Goal: Task Accomplishment & Management: Use online tool/utility

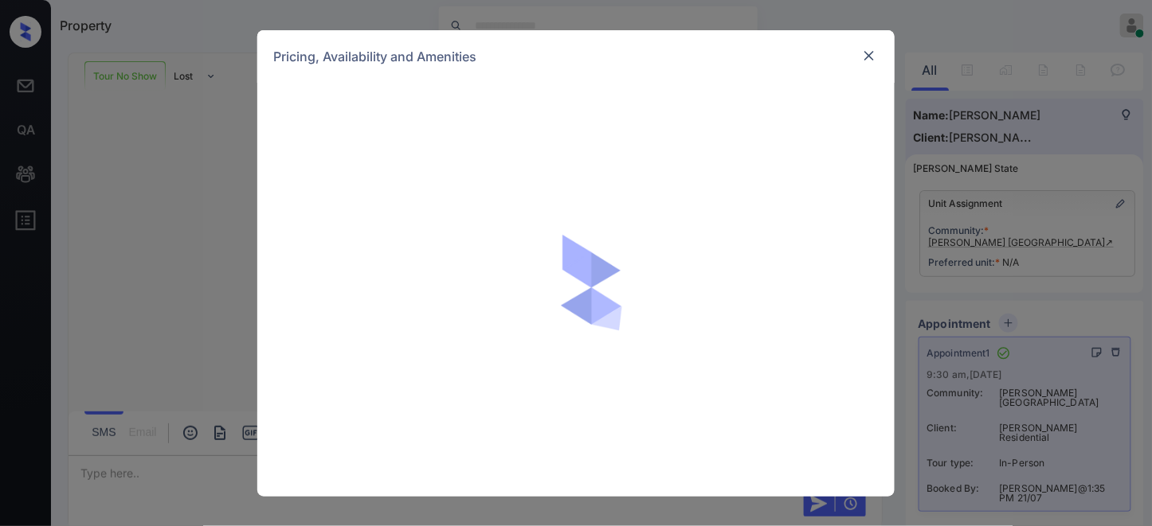
scroll to position [1100, 0]
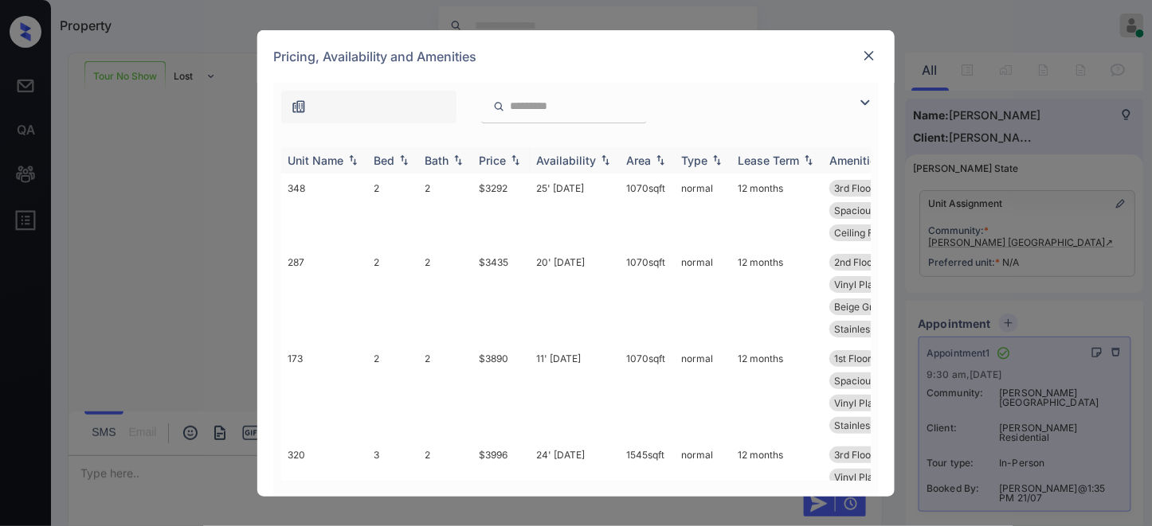
click at [499, 163] on div "Price" at bounding box center [492, 161] width 27 height 14
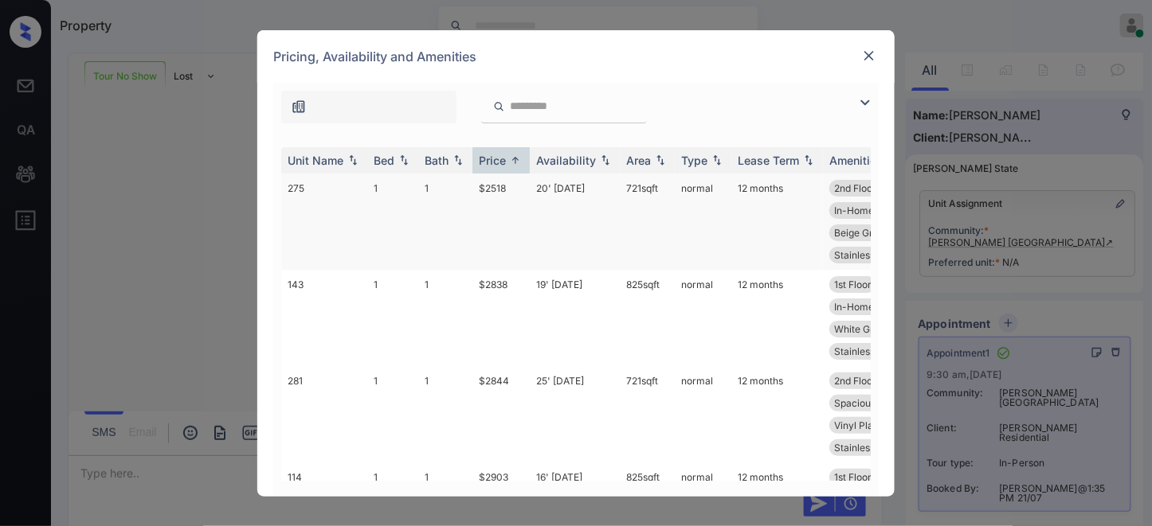
click at [499, 194] on td "$2518" at bounding box center [500, 222] width 57 height 96
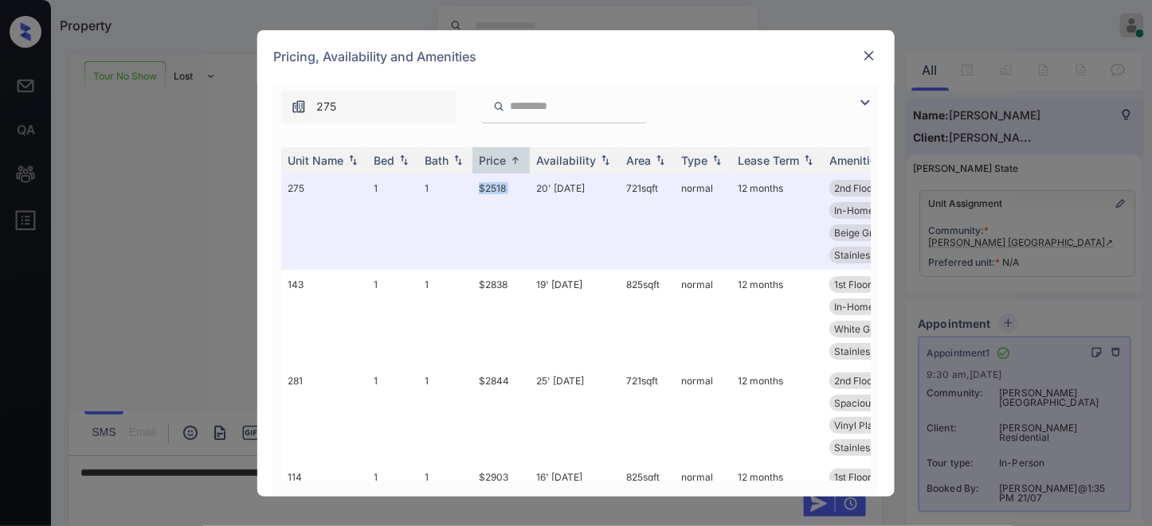
click at [871, 57] on img at bounding box center [869, 56] width 16 height 16
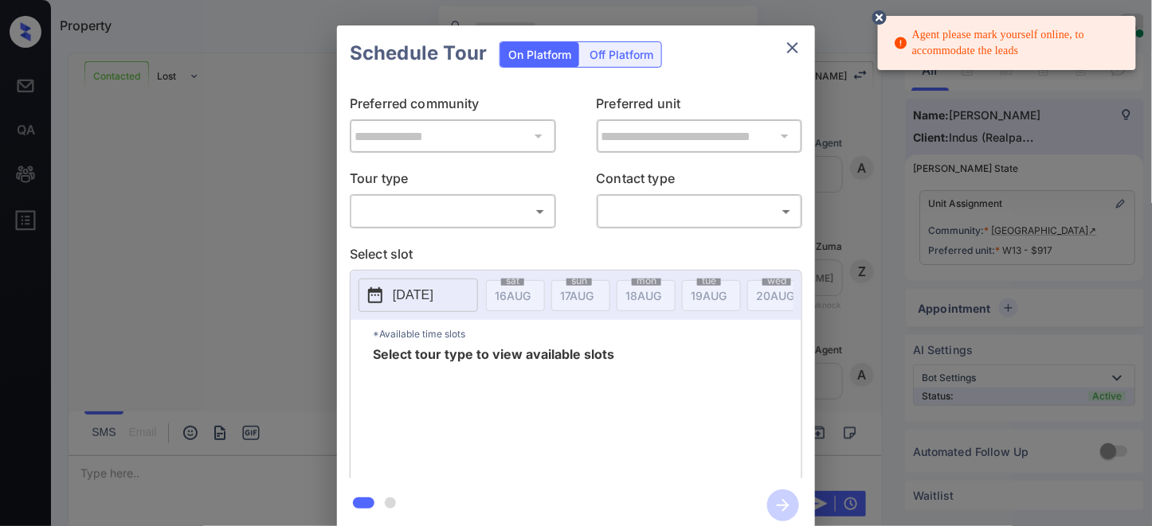
scroll to position [776, 0]
click at [490, 209] on body "Agent please mark yourself online, to accommodate the leads Property Samantha S…" at bounding box center [576, 263] width 1152 height 526
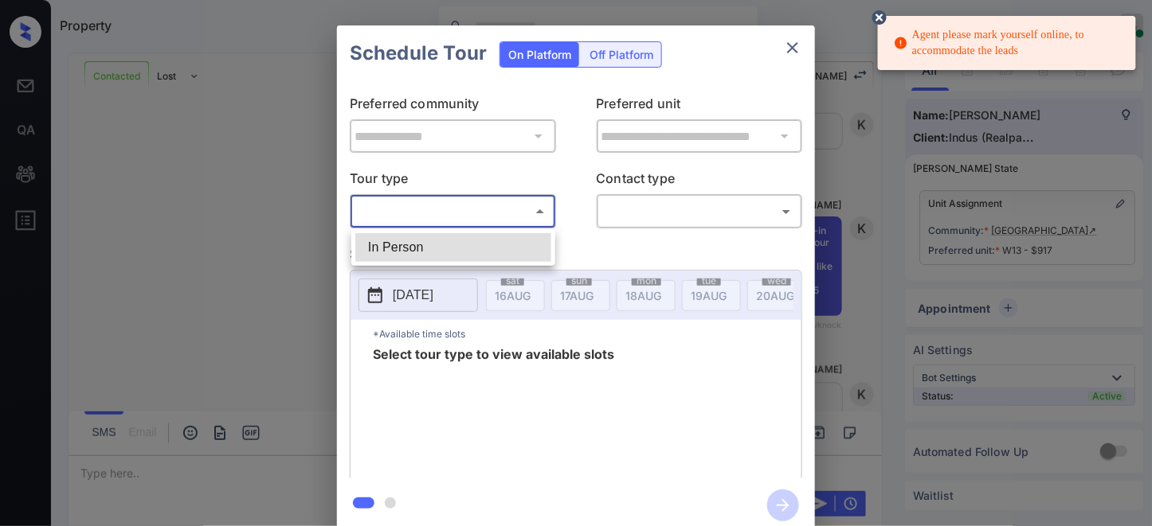
click at [483, 242] on li "In Person" at bounding box center [453, 247] width 196 height 29
type input "********"
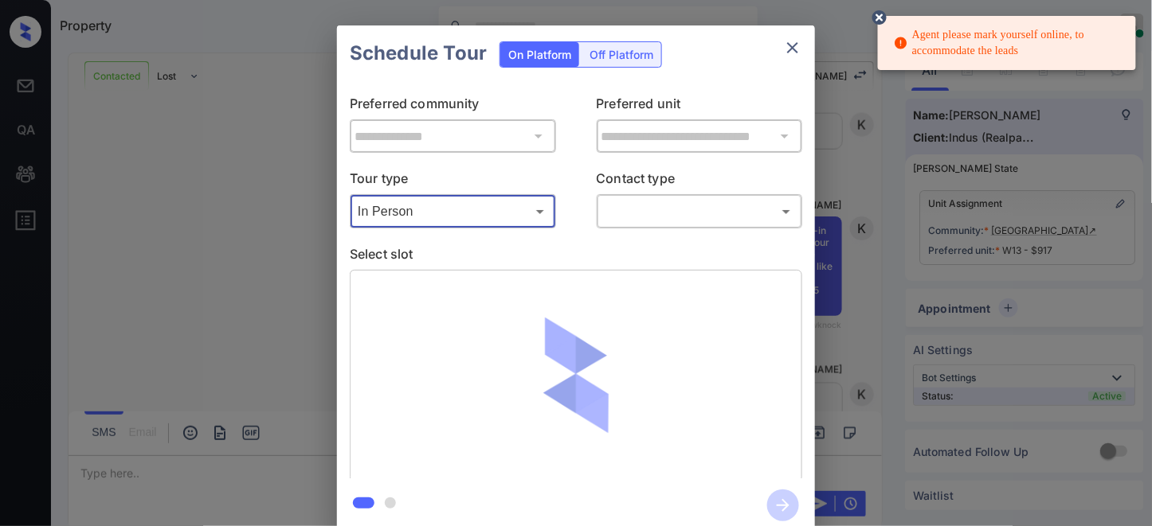
click at [797, 45] on icon "close" at bounding box center [792, 47] width 19 height 19
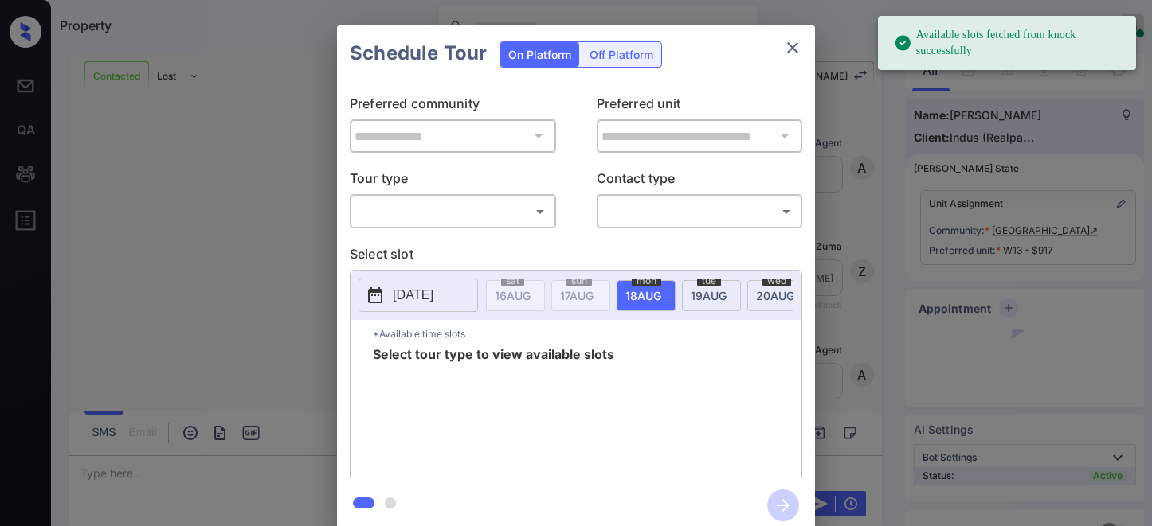
click at [499, 213] on body "Available slots fetched from knock successfully Property [PERSON_NAME] Online S…" at bounding box center [576, 263] width 1152 height 526
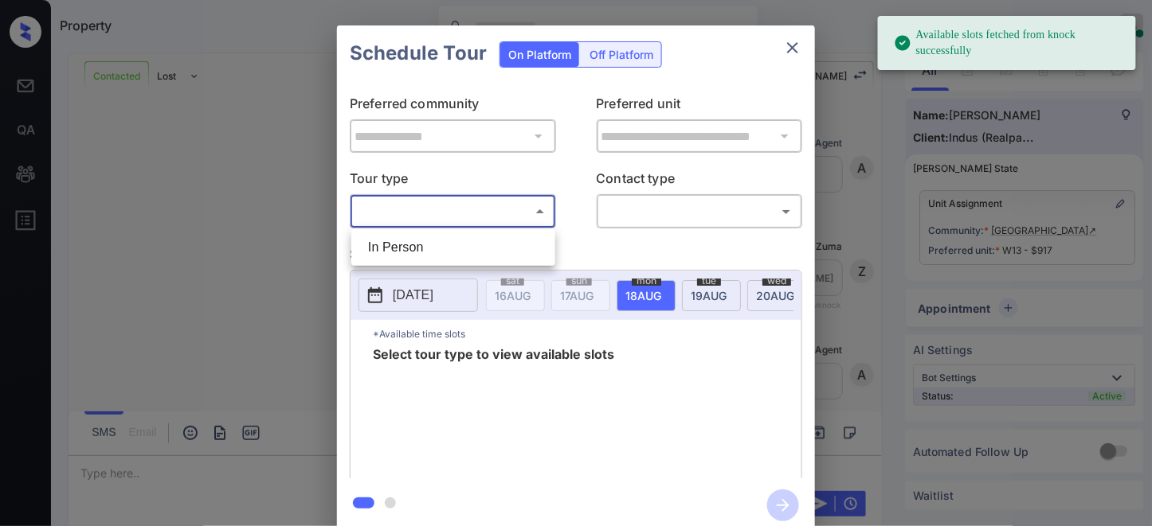
scroll to position [7766, 0]
click at [483, 241] on li "In Person" at bounding box center [453, 247] width 196 height 29
type input "********"
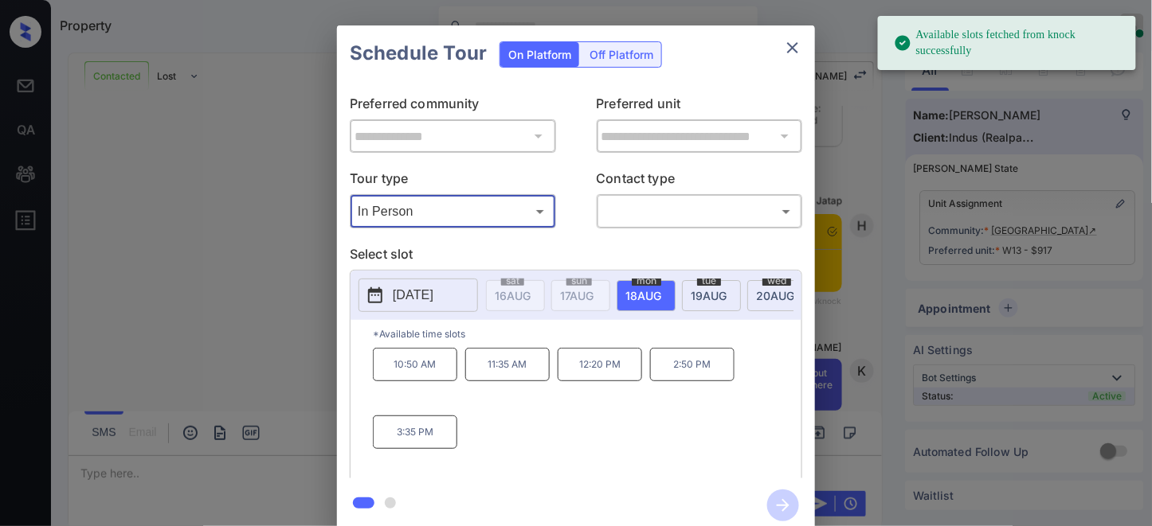
click at [433, 299] on p "[DATE]" at bounding box center [413, 295] width 41 height 19
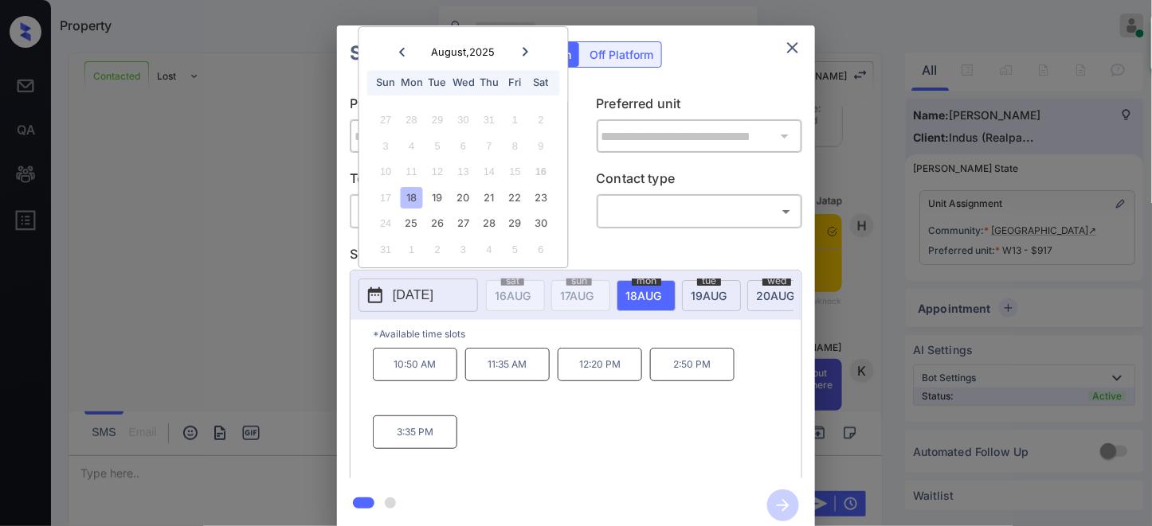
click at [522, 48] on icon at bounding box center [525, 52] width 10 height 10
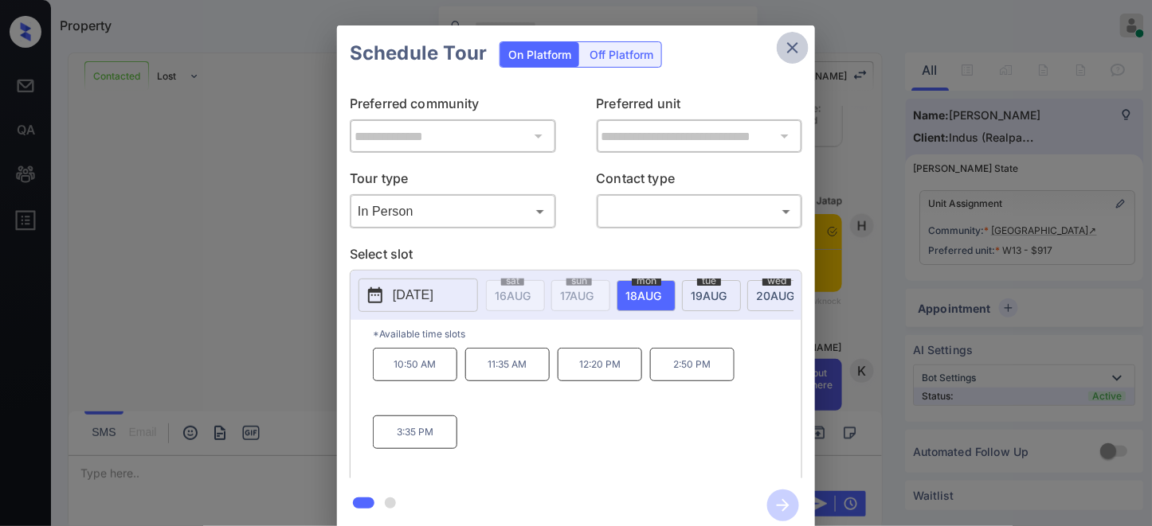
click at [792, 57] on icon "close" at bounding box center [792, 47] width 19 height 19
